Goal: Information Seeking & Learning: Understand process/instructions

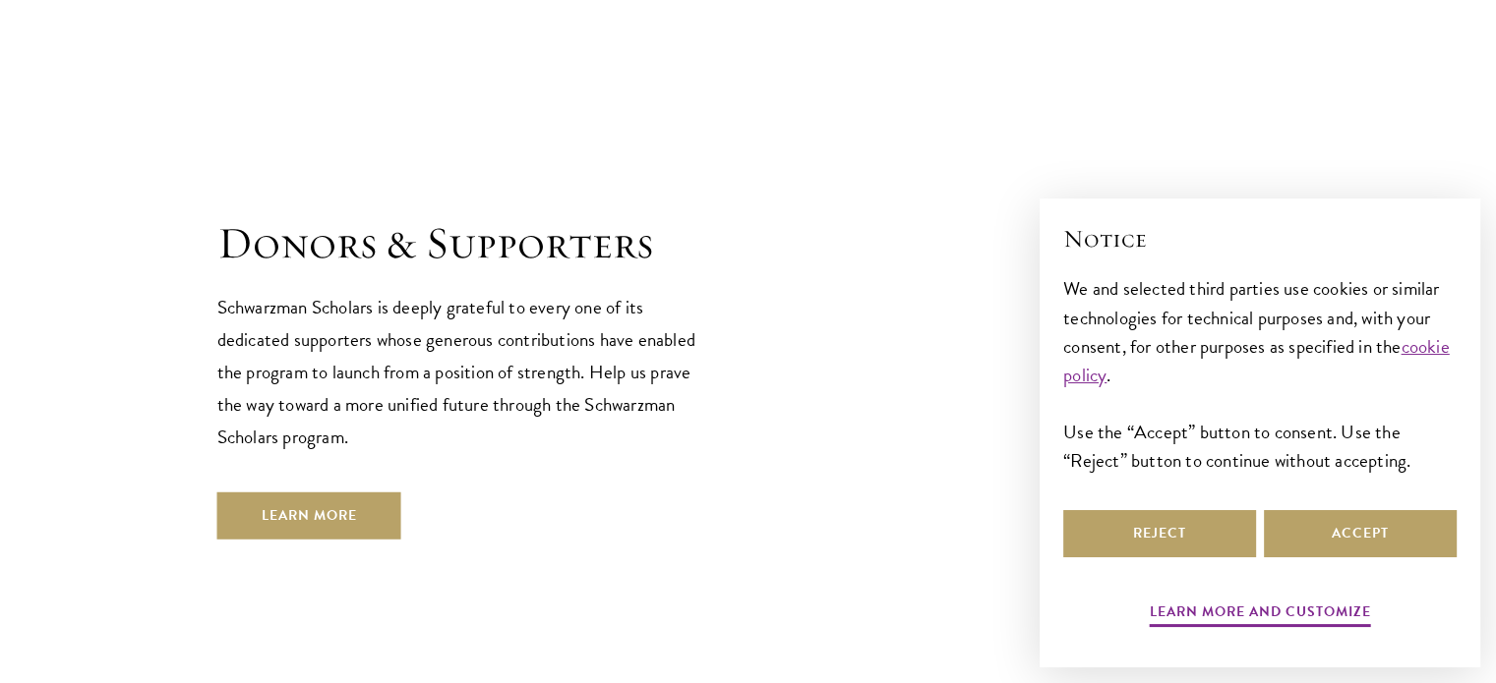
scroll to position [5873, 0]
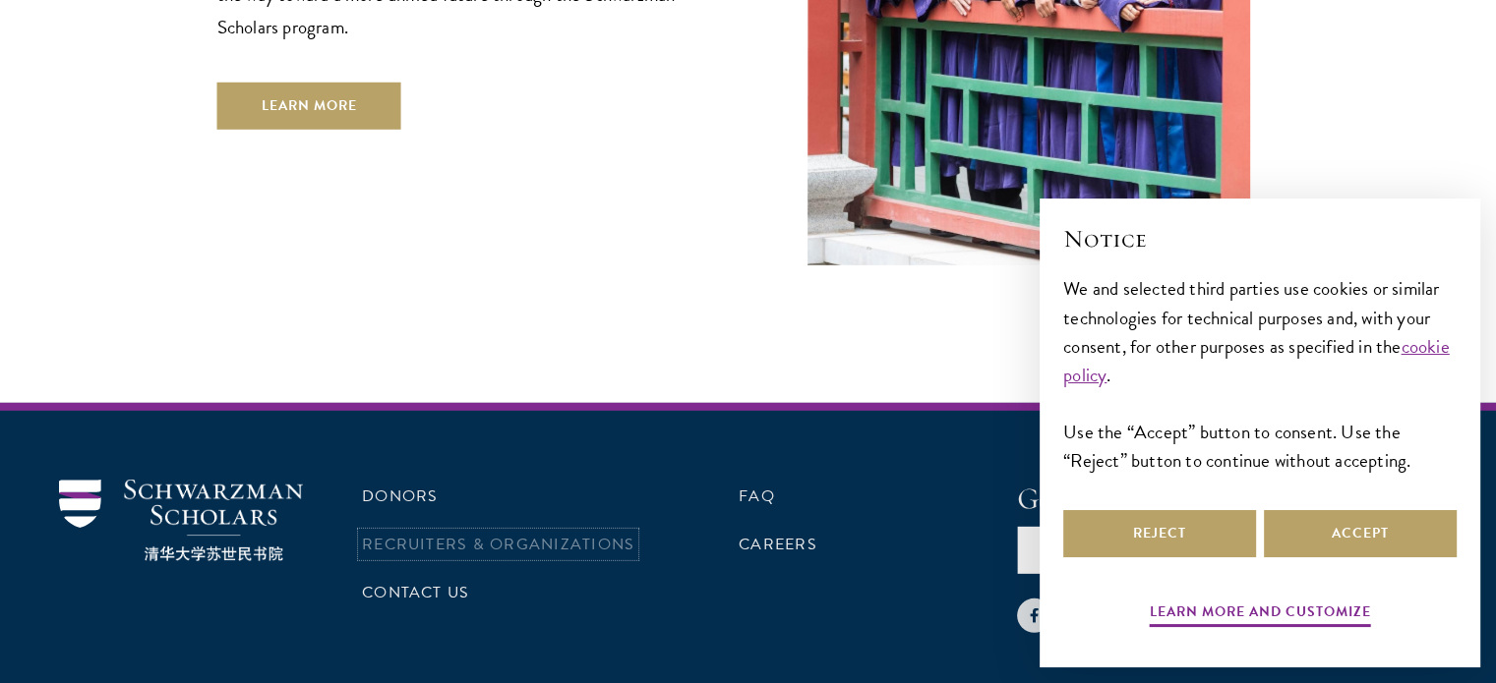
click at [447, 533] on link "Recruiters & Organizations" at bounding box center [498, 545] width 272 height 24
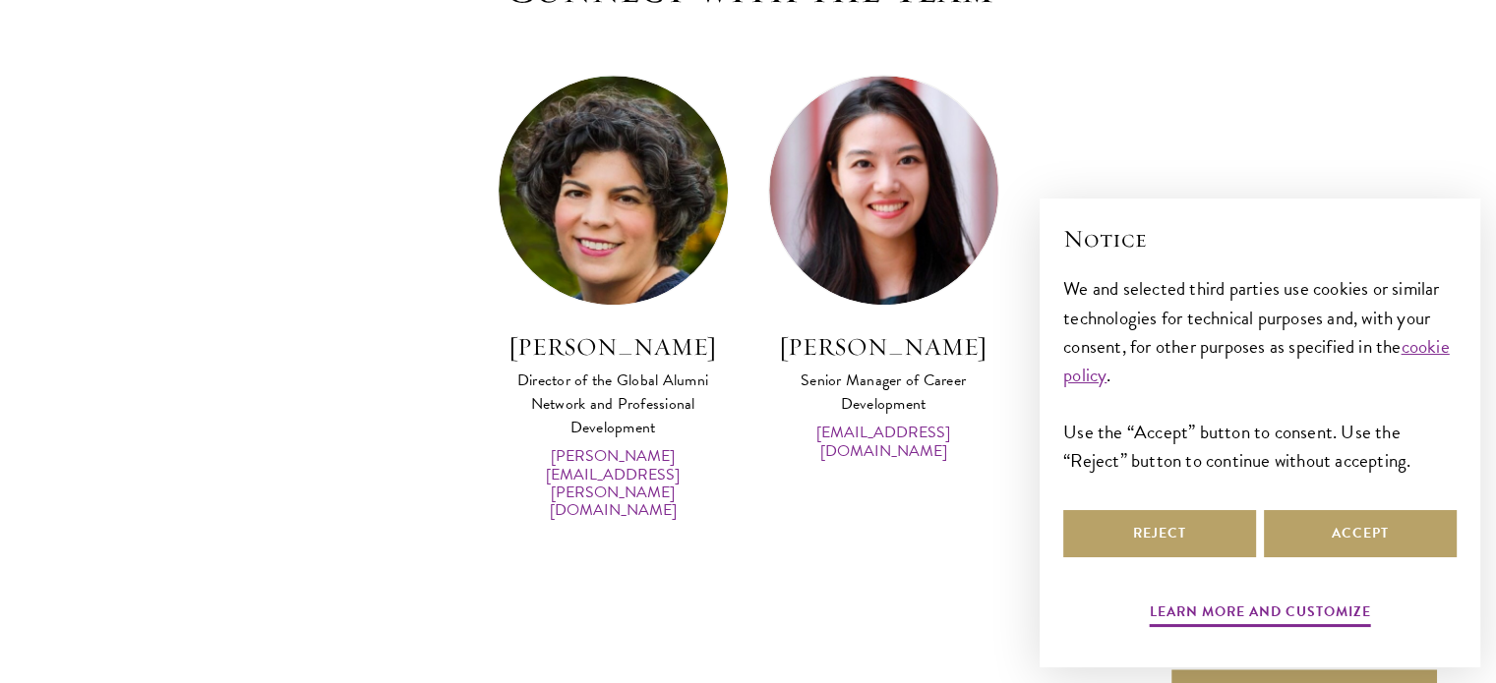
scroll to position [9572, 0]
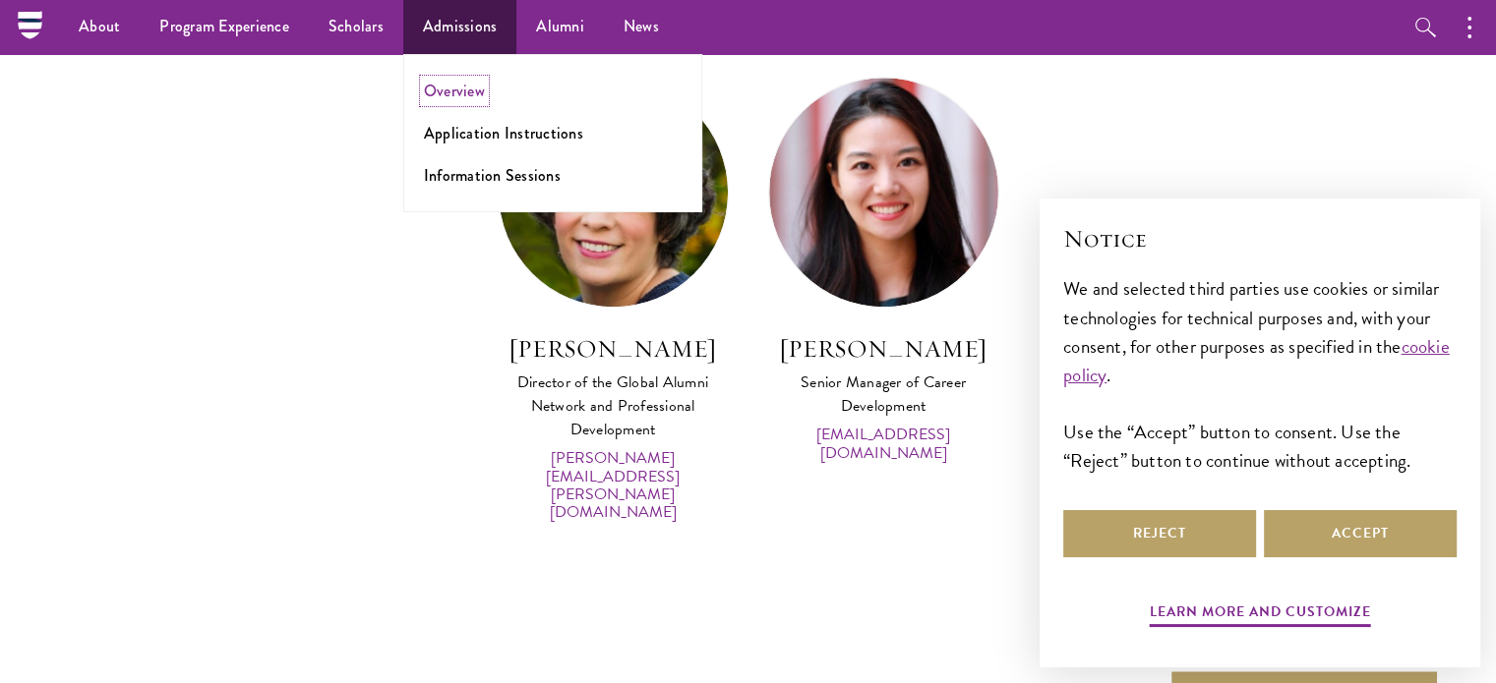
click at [449, 93] on link "Overview" at bounding box center [454, 91] width 61 height 23
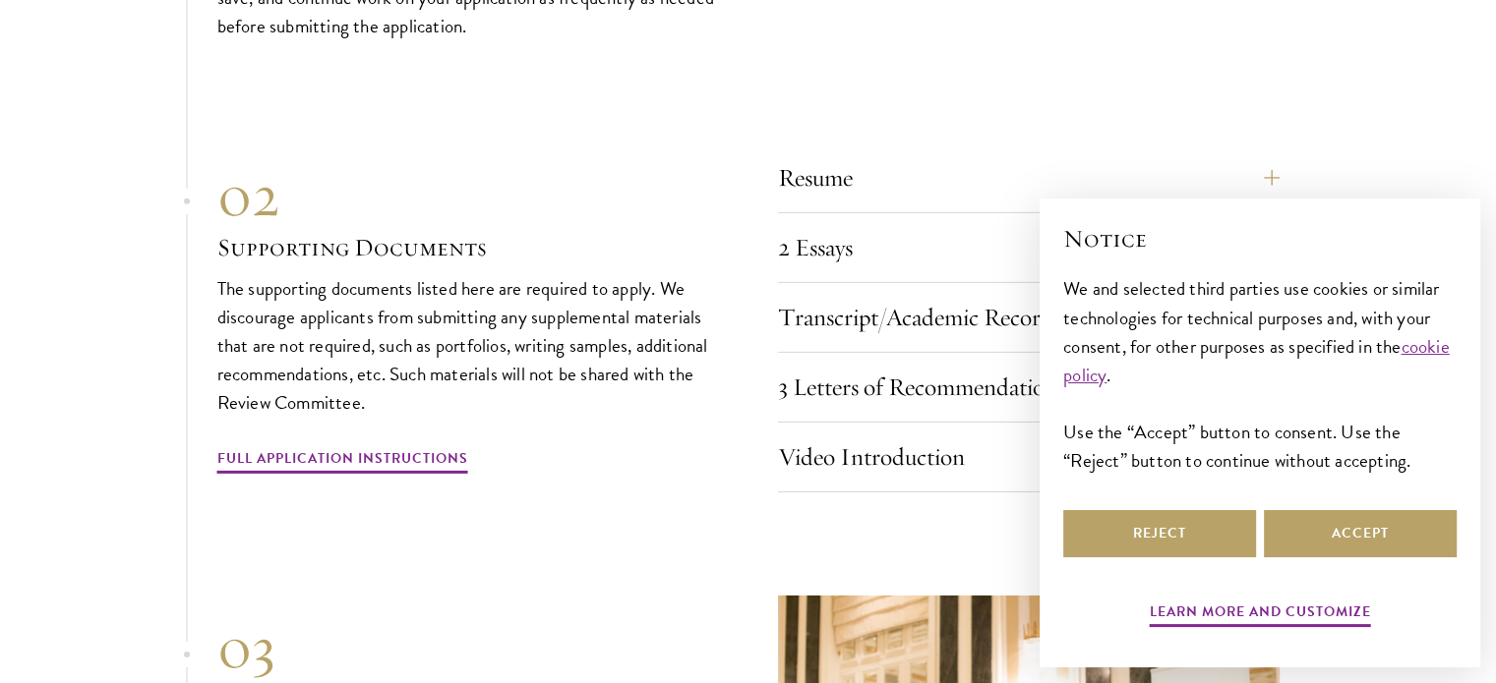
scroll to position [6249, 0]
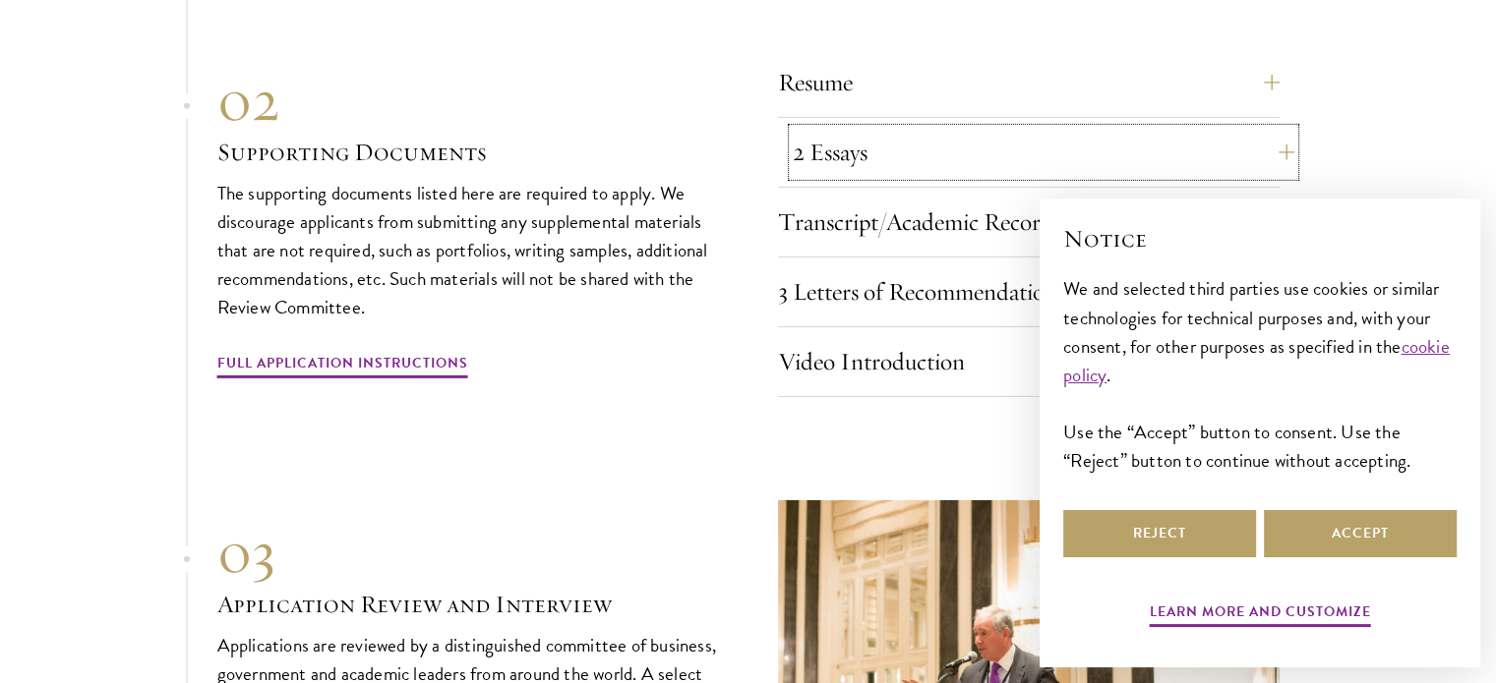
click at [1263, 129] on button "2 Essays" at bounding box center [1044, 152] width 502 height 47
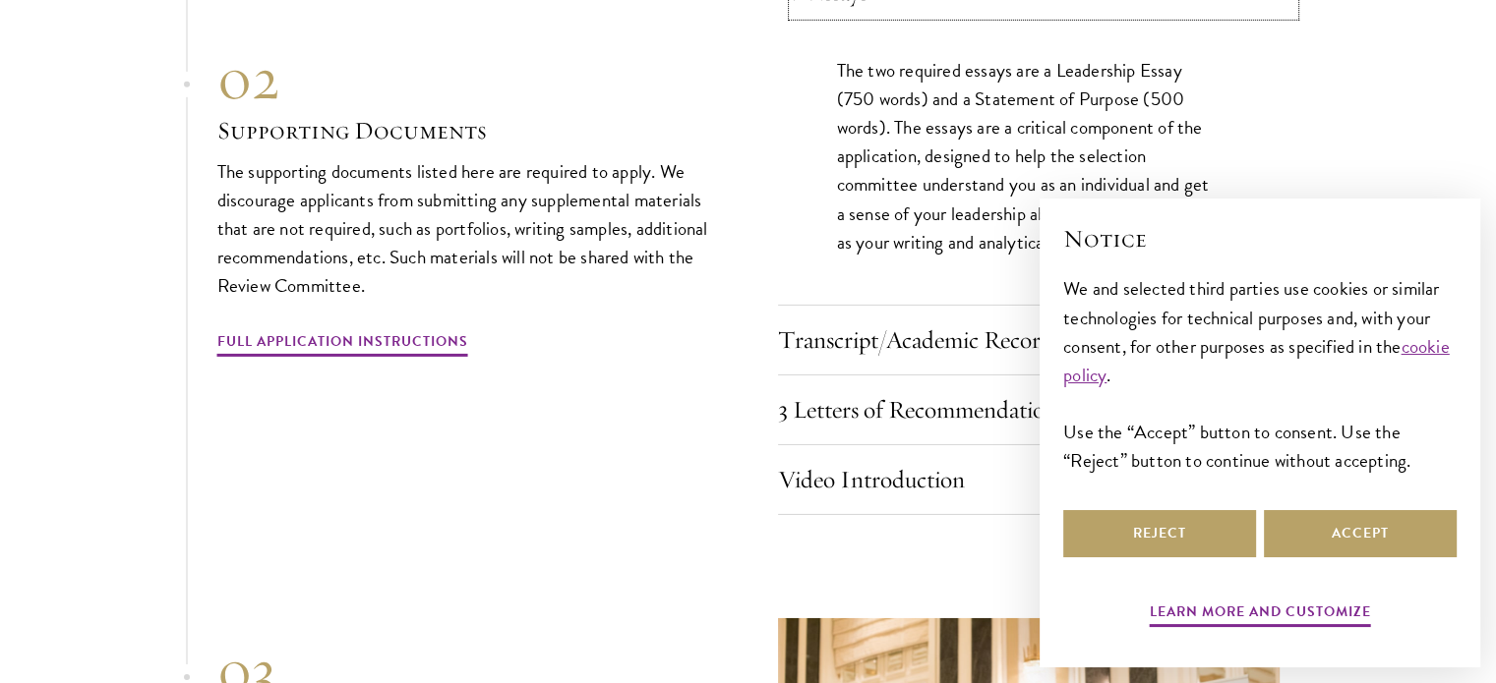
scroll to position [6547, 0]
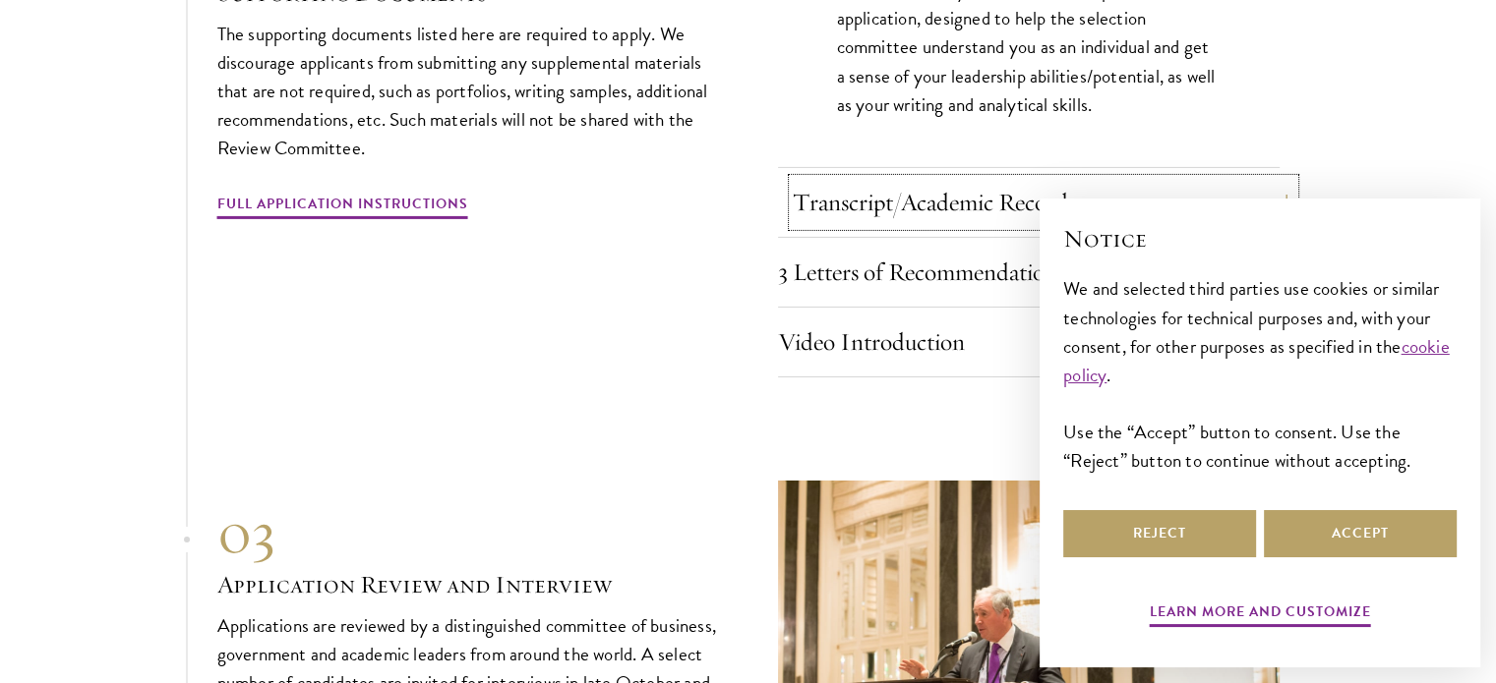
click at [1204, 179] on button "Transcript/Academic Records" at bounding box center [1044, 202] width 502 height 47
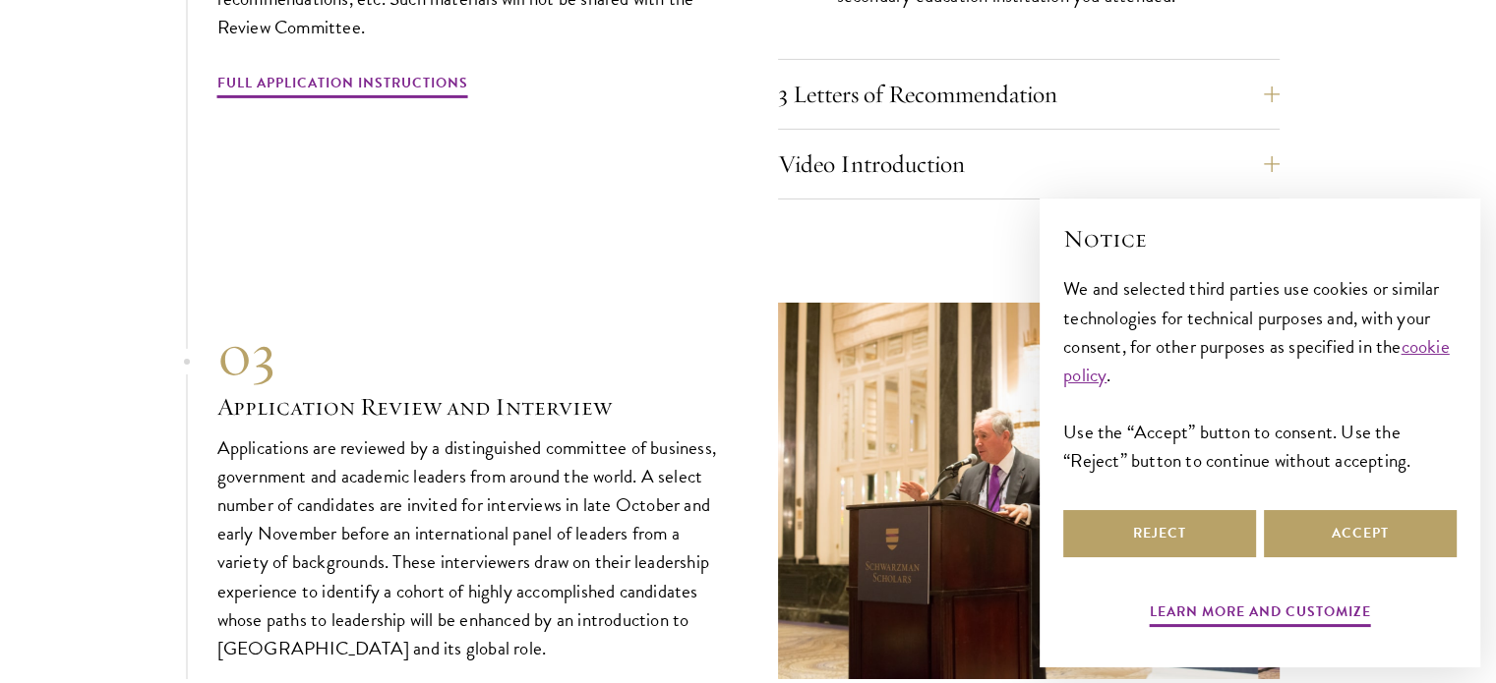
scroll to position [6618, 0]
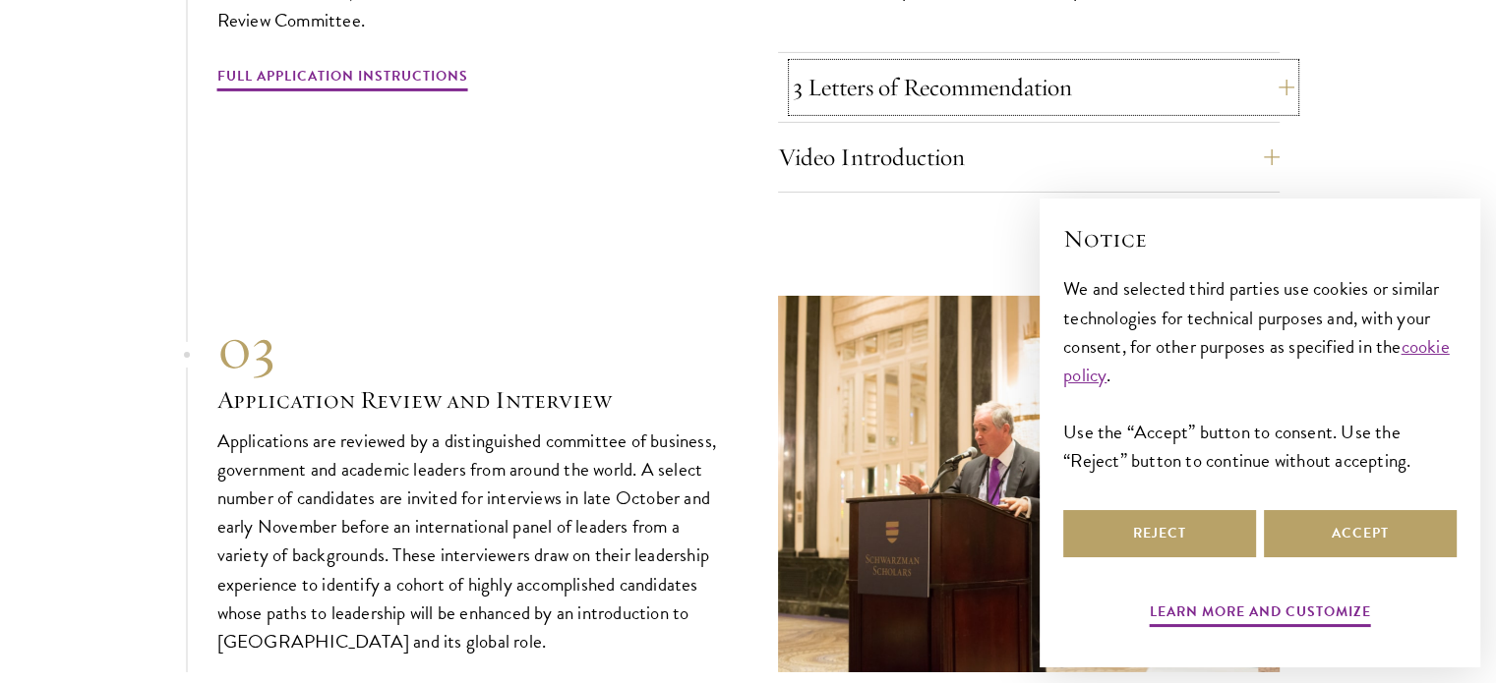
click at [1078, 64] on button "3 Letters of Recommendation" at bounding box center [1044, 87] width 502 height 47
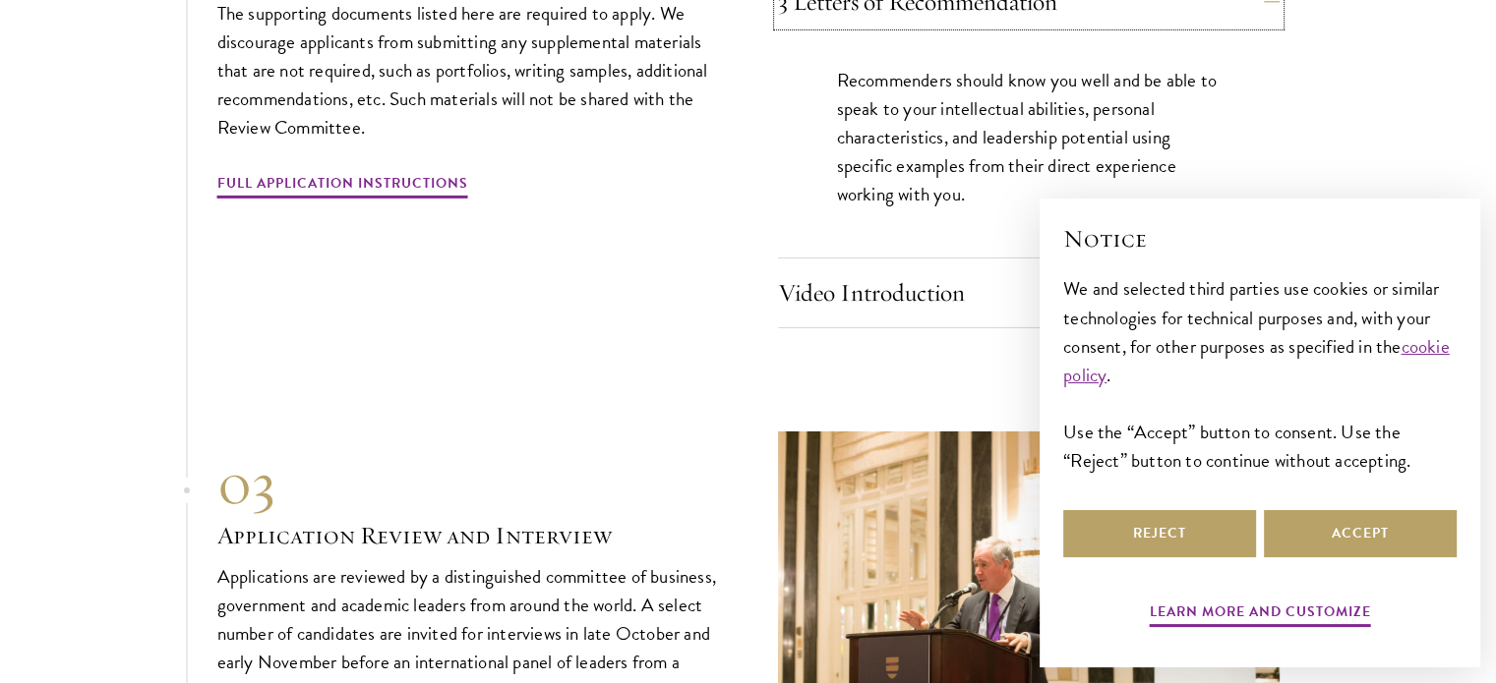
scroll to position [6540, 0]
click at [940, 268] on button "Video Introduction" at bounding box center [1044, 291] width 502 height 47
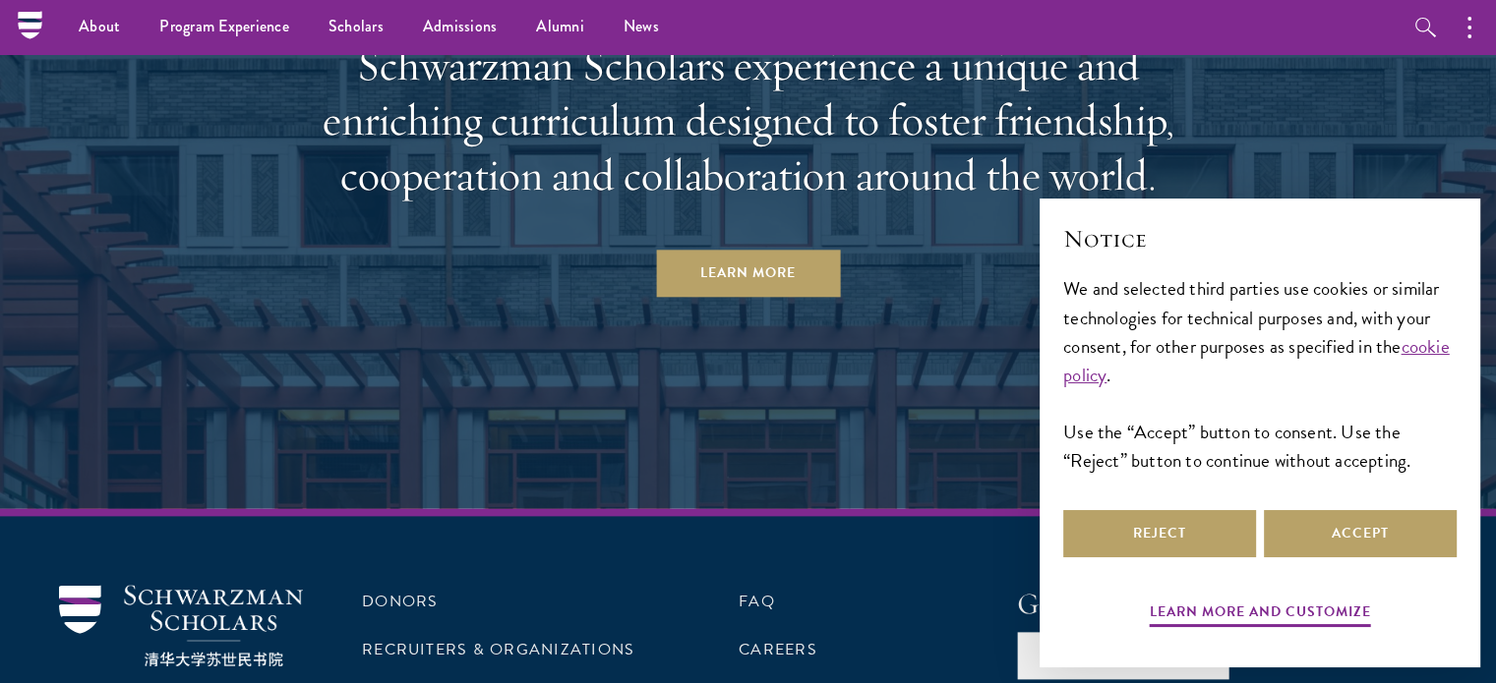
scroll to position [10014, 0]
